Goal: Information Seeking & Learning: Learn about a topic

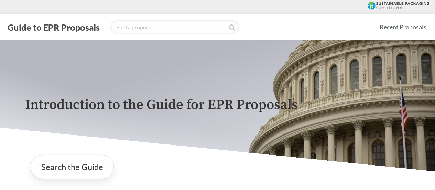
scroll to position [172, 0]
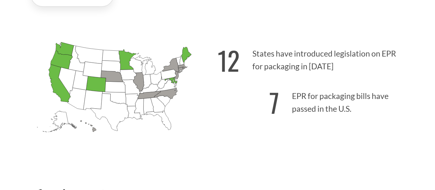
click at [334, 137] on div "12 States have introduced legislation on EPR for packaging in [DATE] 7 EPR for …" at bounding box center [314, 98] width 193 height 123
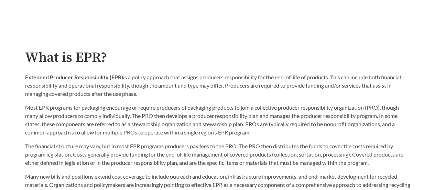
scroll to position [310, 0]
drag, startPoint x: 26, startPoint y: 78, endPoint x: 174, endPoint y: 94, distance: 149.2
click at [174, 94] on p "Extended Producer Responsibility (EPR) is a policy approach that assigns produc…" at bounding box center [217, 85] width 385 height 25
copy p "Extended Producer Responsibility (EPR) is a policy approach that assigns produc…"
click at [128, 118] on p "Most EPR programs for packaging encourage or require producers of packaging pro…" at bounding box center [217, 119] width 385 height 33
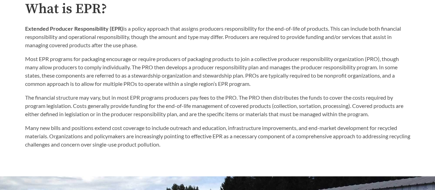
scroll to position [344, 0]
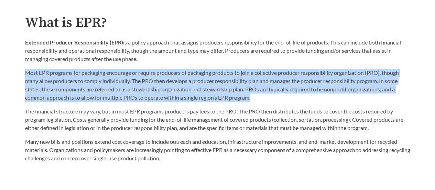
drag, startPoint x: 257, startPoint y: 99, endPoint x: 14, endPoint y: 71, distance: 245.0
copy p "Most EPR programs for packaging encourage or require producers of packaging pro…"
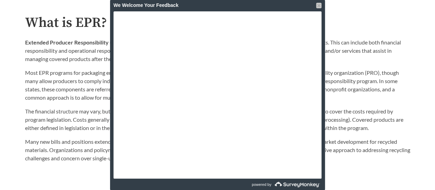
click at [317, 4] on div at bounding box center [319, 6] width 6 height 6
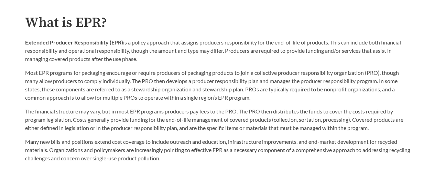
click at [75, 122] on p "The financial structure may vary, but in most EPR programs producers pay fees t…" at bounding box center [217, 119] width 385 height 25
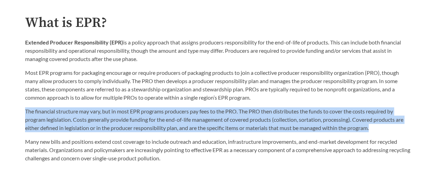
drag, startPoint x: 385, startPoint y: 127, endPoint x: 23, endPoint y: 113, distance: 362.4
click at [23, 113] on div "What is EPR? Extended Producer Responsibility (EPR) is a policy approach that a…" at bounding box center [218, 88] width 396 height 147
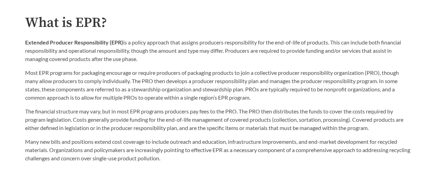
click at [139, 140] on p "Many new bills and positions extend cost coverage to include outreach and educa…" at bounding box center [217, 149] width 385 height 25
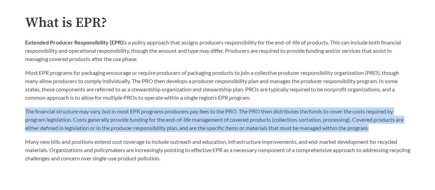
drag, startPoint x: 25, startPoint y: 113, endPoint x: 394, endPoint y: 130, distance: 369.4
click at [394, 130] on p "The financial structure may vary, but in most EPR programs producers pay fees t…" at bounding box center [217, 119] width 385 height 25
copy p "The financial structure may vary, but in most EPR programs producers pay fees t…"
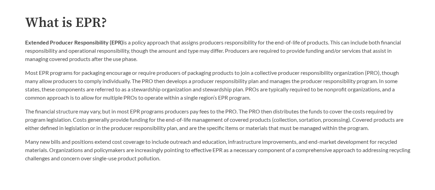
click at [348, 142] on p "Many new bills and positions extend cost coverage to include outreach and educa…" at bounding box center [217, 149] width 385 height 25
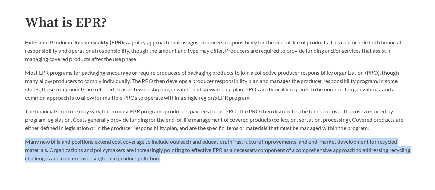
drag, startPoint x: 24, startPoint y: 143, endPoint x: 190, endPoint y: 160, distance: 166.8
click at [190, 160] on div "What is EPR? Extended Producer Responsibility (EPR) is a policy approach that a…" at bounding box center [218, 88] width 396 height 147
copy p "Many new bills and positions extend cost coverage to include outreach and educa…"
click at [145, 161] on p "Many new bills and positions extend cost coverage to include outreach and educa…" at bounding box center [217, 149] width 385 height 25
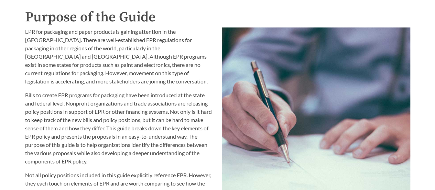
scroll to position [723, 0]
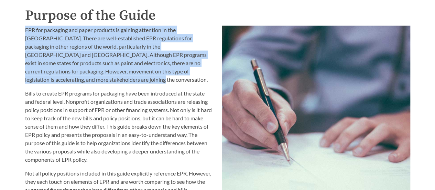
drag, startPoint x: 25, startPoint y: 30, endPoint x: 213, endPoint y: 73, distance: 192.4
click at [213, 73] on p "EPR for packaging and paper products is gaining attention in the [GEOGRAPHIC_DA…" at bounding box center [119, 55] width 189 height 58
copy p "EPR for packaging and paper products is gaining attention in the [GEOGRAPHIC_DA…"
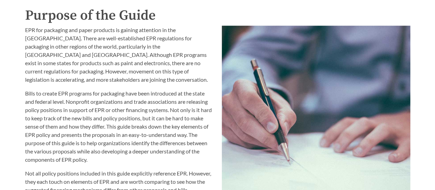
click at [164, 103] on p "Bills to create EPR programs for packaging have been introduced at the state an…" at bounding box center [119, 126] width 189 height 74
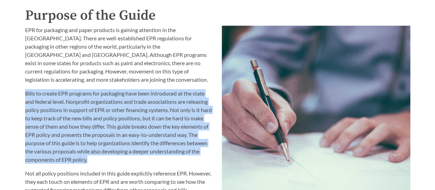
drag, startPoint x: 26, startPoint y: 85, endPoint x: 96, endPoint y: 155, distance: 98.3
click at [96, 155] on p "Bills to create EPR programs for packaging have been introduced at the state an…" at bounding box center [119, 126] width 189 height 74
copy p "Bills to create EPR programs for packaging have been introduced at the state an…"
click at [145, 153] on p "Bills to create EPR programs for packaging have been introduced at the state an…" at bounding box center [119, 126] width 189 height 74
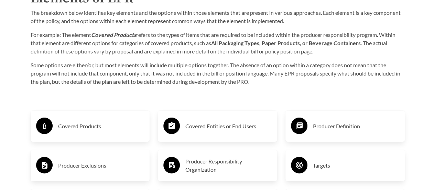
scroll to position [998, 0]
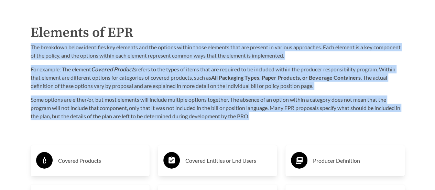
drag, startPoint x: 31, startPoint y: 48, endPoint x: 297, endPoint y: 118, distance: 275.6
click at [297, 118] on div "The breakdown below identifies key elements and the options within those elemen…" at bounding box center [218, 81] width 374 height 77
click at [262, 116] on p "Some options are either/or, but most elements will include multiple options tog…" at bounding box center [218, 107] width 374 height 25
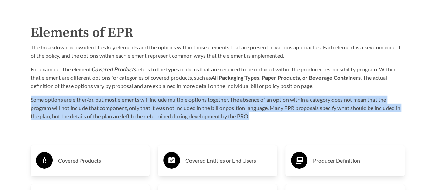
drag, startPoint x: 29, startPoint y: 99, endPoint x: 271, endPoint y: 116, distance: 242.5
click at [271, 116] on div "Elements of EPR The breakdown below identifies key elements and the options wit…" at bounding box center [217, 71] width 385 height 98
copy p "Some options are either/or, but most elements will include multiple options tog…"
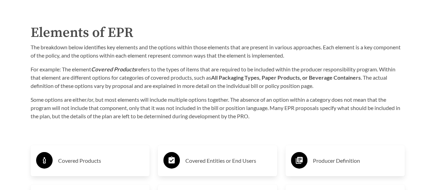
click at [190, 125] on div "Purpose of the Guide EPR for packaging and paper products is gaining attention …" at bounding box center [218, 168] width 396 height 876
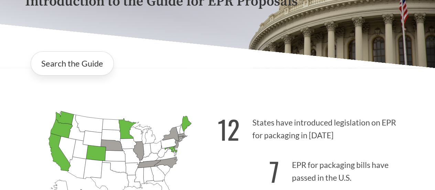
scroll to position [103, 0]
click at [352, 127] on p "12 States have introduced legislation on EPR for packaging in [DATE]" at bounding box center [314, 127] width 193 height 42
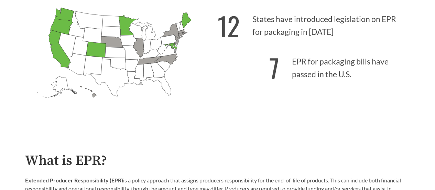
scroll to position [275, 0]
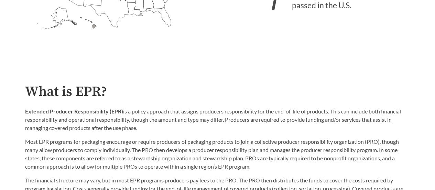
drag, startPoint x: 140, startPoint y: 128, endPoint x: 20, endPoint y: 114, distance: 121.0
click at [20, 114] on div "What is EPR? Extended Producer Responsibility (EPR) is a policy approach that a…" at bounding box center [218, 157] width 396 height 147
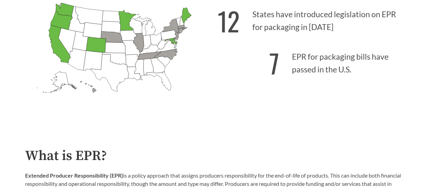
scroll to position [207, 0]
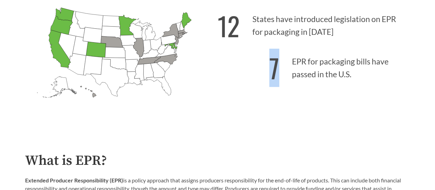
drag, startPoint x: 349, startPoint y: 76, endPoint x: 268, endPoint y: 65, distance: 81.7
click at [268, 65] on p "7 EPR for packaging bills have passed in the U.S." at bounding box center [314, 66] width 193 height 42
click at [213, 59] on icon "[US_STATE] Introduced: [US_STATE] Introduced: [US_STATE] Introduced: [US_STATE]…" at bounding box center [121, 62] width 193 height 120
